Goal: Information Seeking & Learning: Learn about a topic

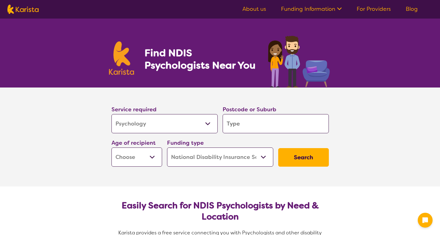
select select "Psychology"
select select "NDIS"
select select "Psychology"
select select "NDIS"
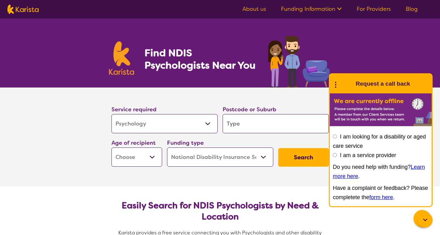
click at [253, 125] on input "search" at bounding box center [276, 123] width 106 height 19
type input "3148"
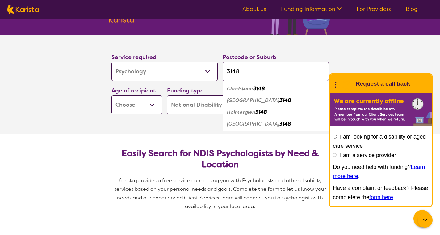
scroll to position [62, 0]
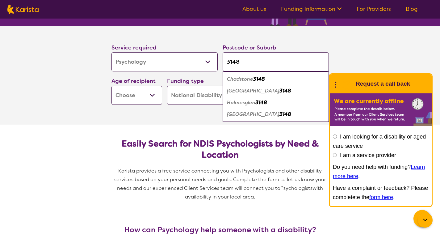
click at [181, 116] on section "Service required Allied Health Assistant Assessment ([MEDICAL_DATA] or [MEDICAL…" at bounding box center [220, 75] width 247 height 99
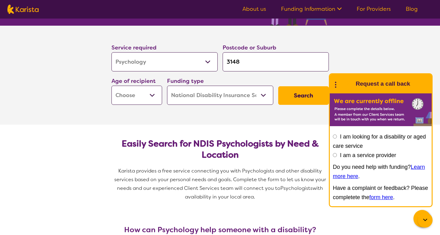
click at [306, 94] on button "Search" at bounding box center [303, 95] width 51 height 19
click at [152, 95] on select "Early Childhood - 0 to 9 Child - 10 to 11 Adolescent - 12 to 17 Adult - 18 to 6…" at bounding box center [136, 94] width 51 height 19
select select "EC"
click at [111, 85] on select "Early Childhood - 0 to 9 Child - 10 to 11 Adolescent - 12 to 17 Adult - 18 to 6…" at bounding box center [136, 94] width 51 height 19
select select "EC"
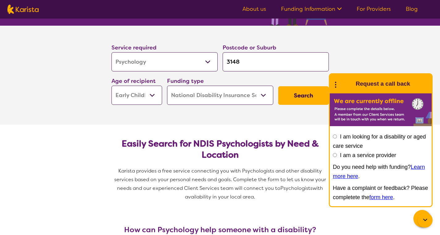
click at [307, 94] on button "Search" at bounding box center [303, 95] width 51 height 19
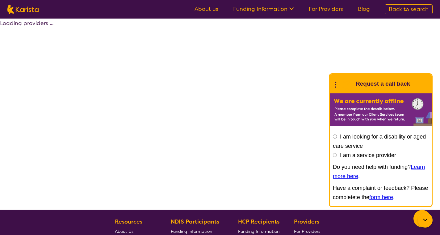
select select "by_score"
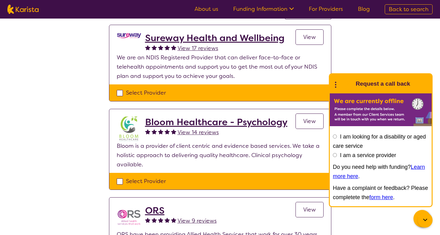
select select "Psychology"
select select "EC"
select select "NDIS"
select select "Psychology"
select select "EC"
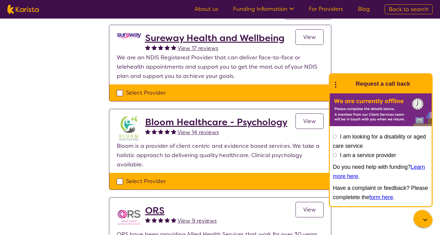
select select "NDIS"
